Goal: Information Seeking & Learning: Learn about a topic

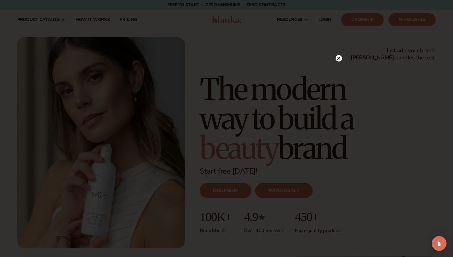
click at [339, 58] on icon at bounding box center [338, 58] width 3 height 3
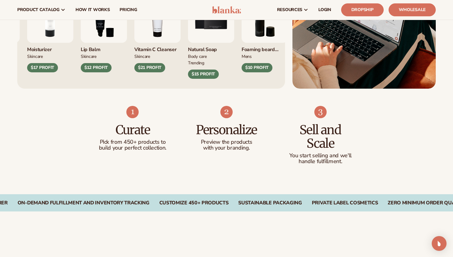
scroll to position [117, 0]
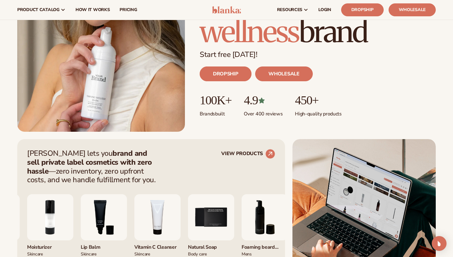
click at [227, 73] on link "DROPSHIP" at bounding box center [226, 74] width 52 height 15
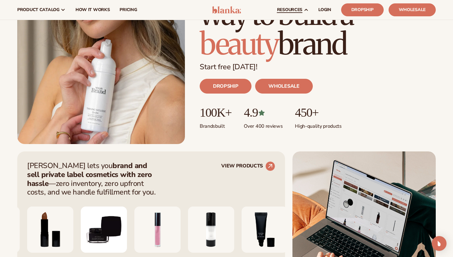
scroll to position [0, 0]
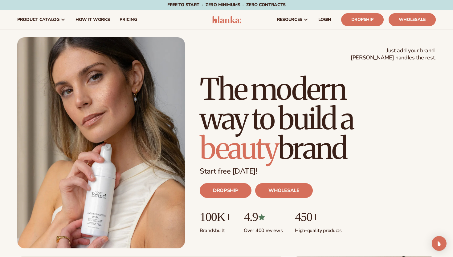
click at [410, 18] on link "Wholesale" at bounding box center [412, 19] width 47 height 13
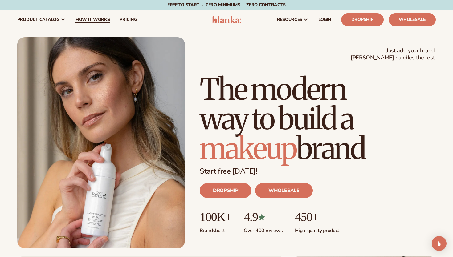
click at [95, 20] on span "How It Works" at bounding box center [93, 19] width 35 height 5
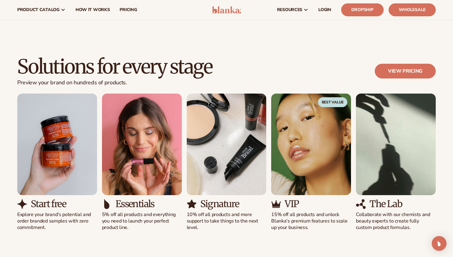
scroll to position [321, 0]
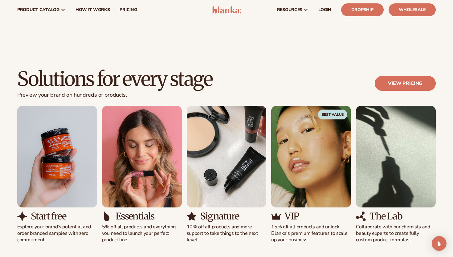
click at [394, 76] on link "View pricing" at bounding box center [405, 83] width 61 height 15
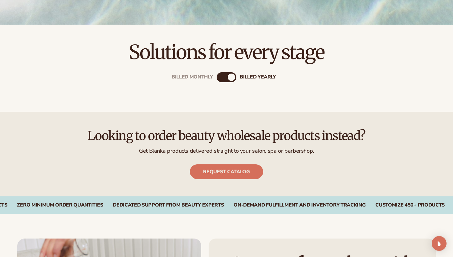
scroll to position [194, 0]
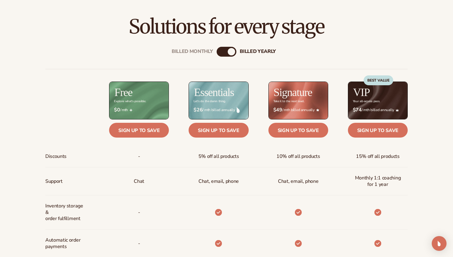
click at [230, 52] on div "billed Yearly" at bounding box center [231, 51] width 7 height 7
click at [223, 50] on div "Billed Monthly" at bounding box center [220, 51] width 7 height 7
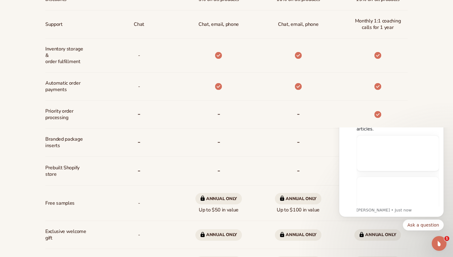
scroll to position [350, 0]
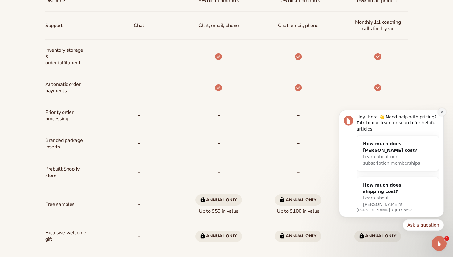
click at [441, 113] on icon "Dismiss notification" at bounding box center [441, 111] width 3 height 3
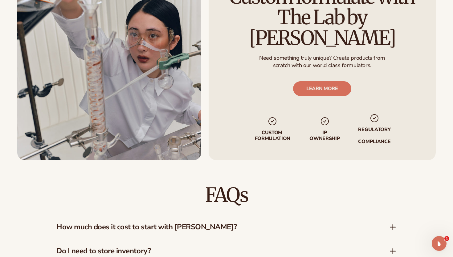
scroll to position [801, 0]
click at [204, 227] on h3 "How much does it cost to start with Blanka?" at bounding box center [213, 227] width 314 height 9
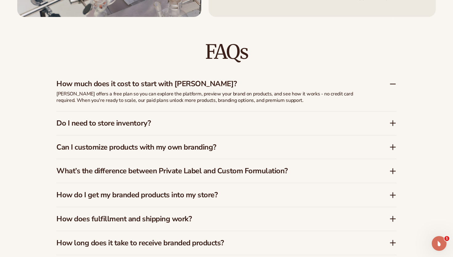
scroll to position [969, 0]
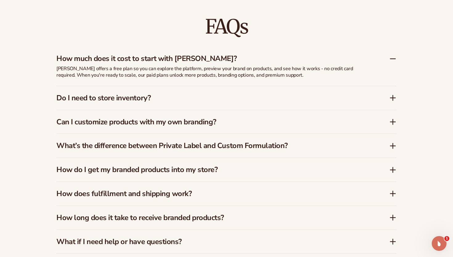
click at [111, 124] on h3 "Can I customize products with my own branding?" at bounding box center [213, 122] width 314 height 9
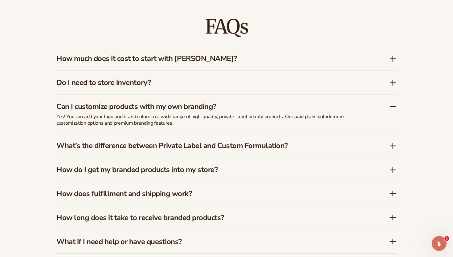
click at [232, 149] on h3 "What’s the difference between Private Label and Custom Formulation?" at bounding box center [213, 145] width 314 height 9
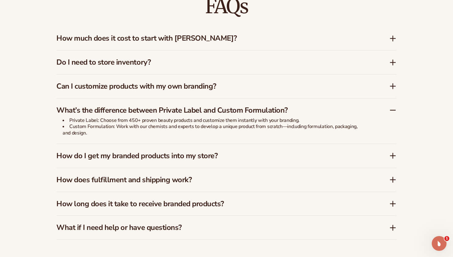
scroll to position [991, 0]
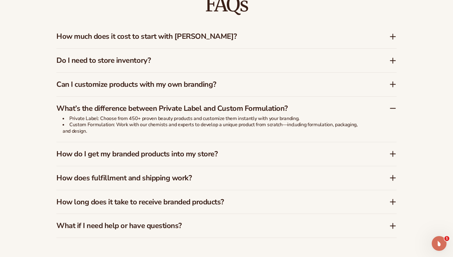
click at [130, 154] on h3 "How do I get my branded products into my store?" at bounding box center [213, 154] width 314 height 9
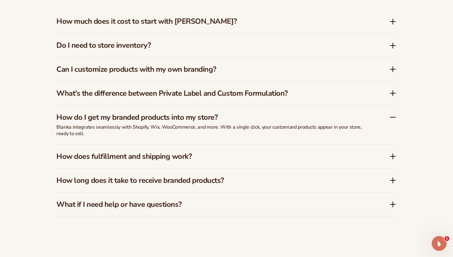
scroll to position [1011, 0]
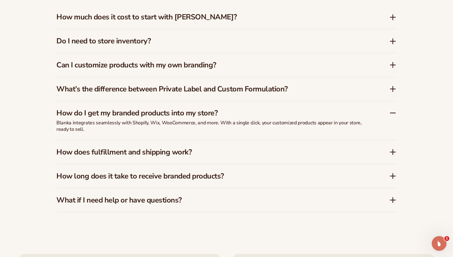
click at [133, 153] on h3 "How does fulfillment and shipping work?" at bounding box center [213, 152] width 314 height 9
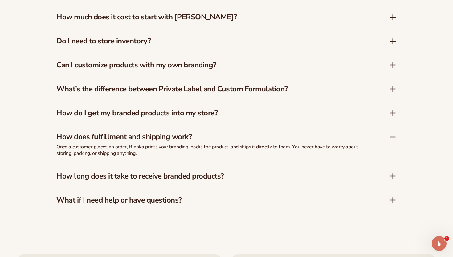
click at [189, 179] on h3 "How long does it take to receive branded products?" at bounding box center [213, 176] width 314 height 9
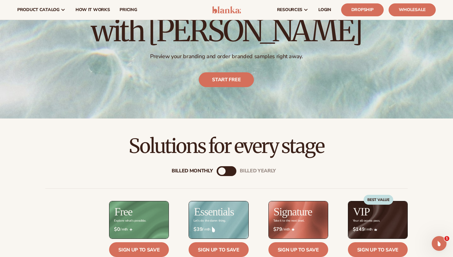
scroll to position [0, 0]
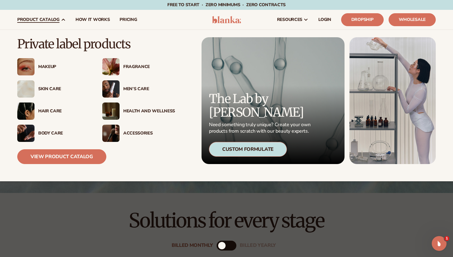
click at [126, 110] on div "Health And Wellness" at bounding box center [149, 111] width 52 height 5
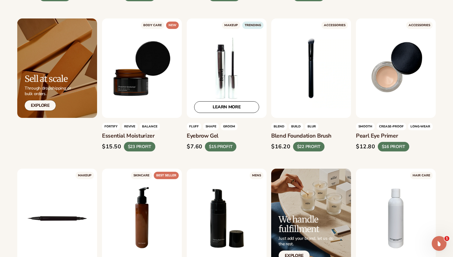
scroll to position [1198, 0]
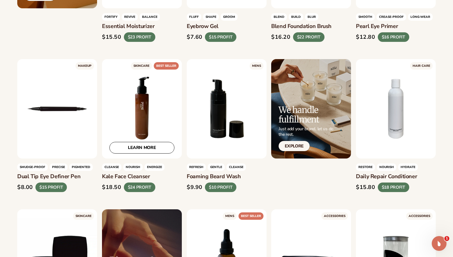
click at [141, 103] on div "LEARN MORE" at bounding box center [142, 109] width 80 height 100
click at [24, 184] on div "$8.00" at bounding box center [25, 187] width 16 height 7
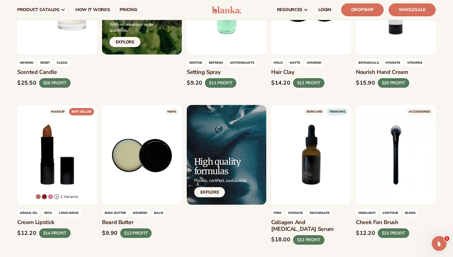
scroll to position [450, 0]
